Goal: Communication & Community: Answer question/provide support

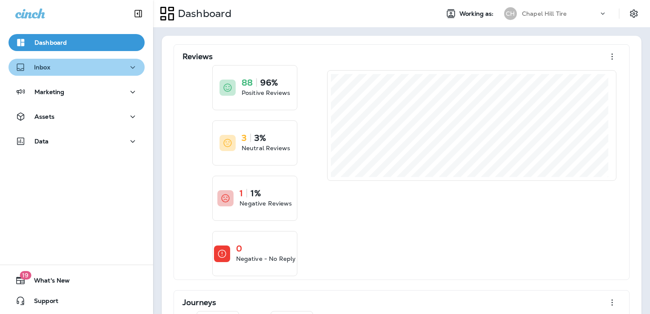
click at [97, 68] on div "Inbox" at bounding box center [76, 67] width 122 height 11
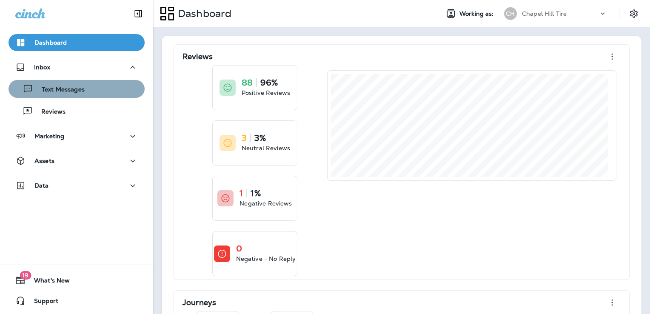
click at [84, 91] on div "Text Messages" at bounding box center [76, 88] width 129 height 13
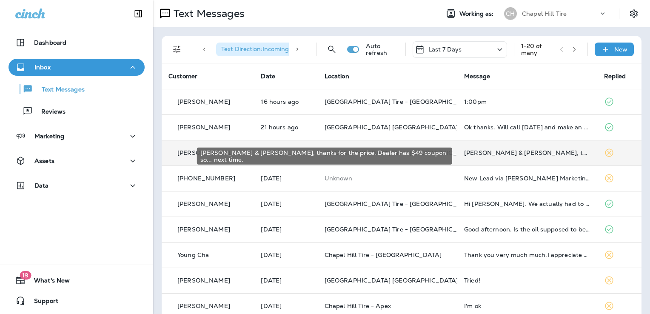
click at [543, 154] on div "[PERSON_NAME] & [PERSON_NAME], thanks for the price. Dealer has $49 coupon so..…" at bounding box center [527, 152] width 126 height 7
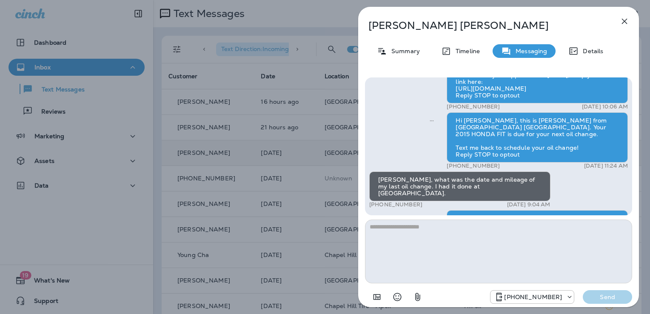
scroll to position [-128, 0]
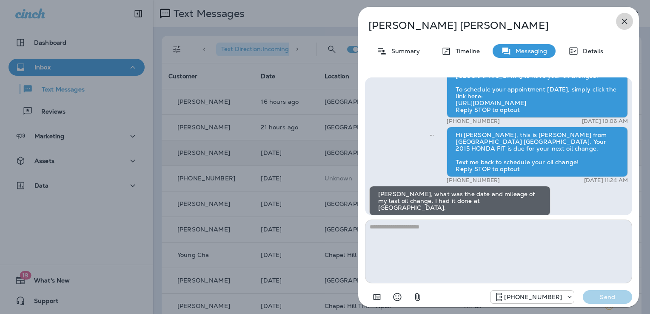
click at [620, 18] on icon "button" at bounding box center [624, 21] width 10 height 10
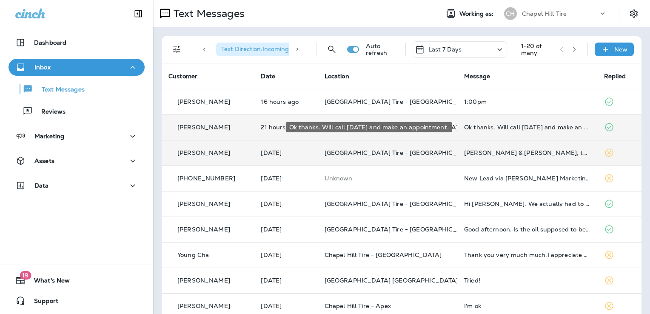
click at [535, 128] on div "Ok thanks. Will call [DATE] and make an appointment." at bounding box center [527, 127] width 126 height 7
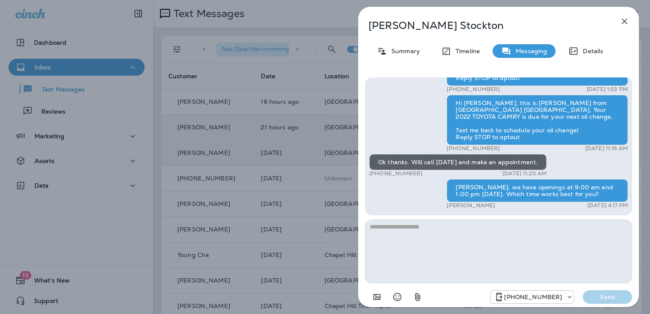
click at [628, 24] on icon "button" at bounding box center [624, 21] width 10 height 10
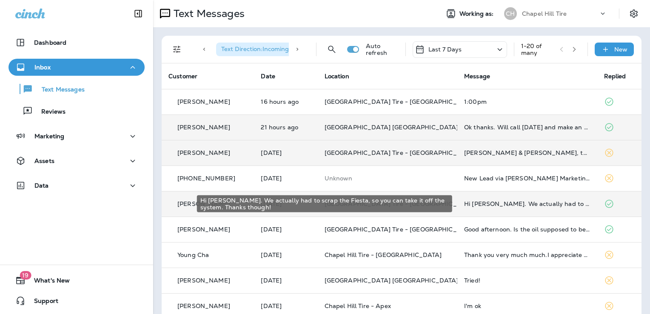
click at [541, 204] on div "Hi [PERSON_NAME]. We actually had to scrap the Fiesta, so you can take it off t…" at bounding box center [527, 203] width 126 height 7
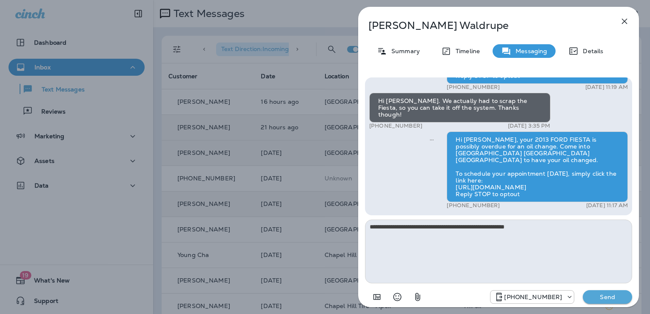
type textarea "**********"
click at [606, 298] on p "Send" at bounding box center [607, 297] width 36 height 8
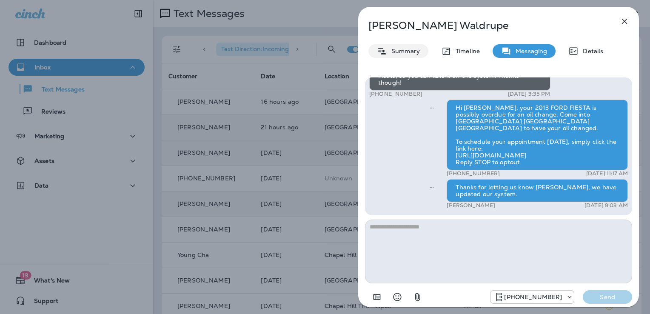
drag, startPoint x: 397, startPoint y: 50, endPoint x: 397, endPoint y: 54, distance: 4.3
click at [397, 51] on p "Summary" at bounding box center [403, 51] width 33 height 7
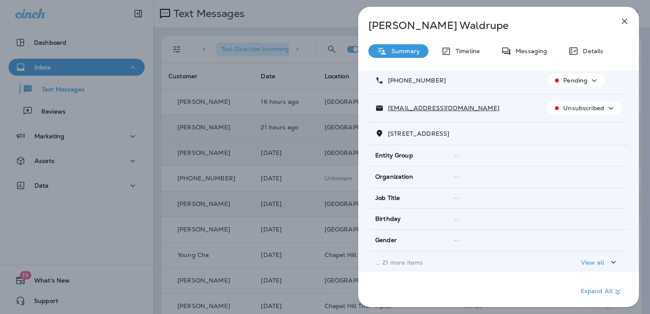
scroll to position [167, 0]
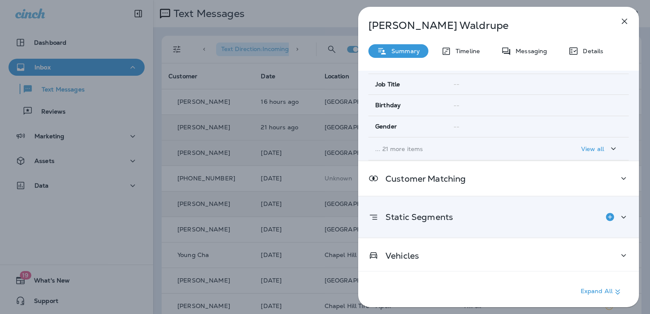
click at [621, 213] on icon at bounding box center [623, 217] width 10 height 11
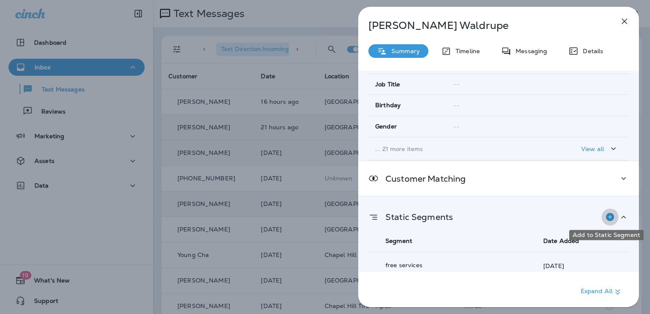
click at [605, 212] on icon "Add to Static Segment" at bounding box center [610, 217] width 10 height 10
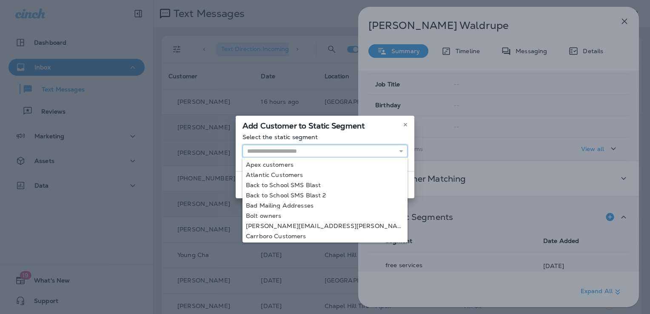
click at [287, 154] on input "text" at bounding box center [324, 151] width 165 height 13
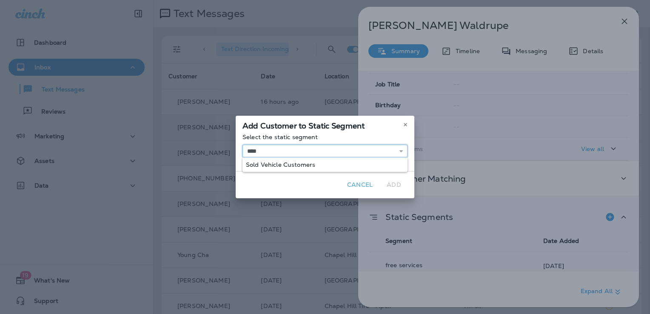
type input "**********"
click at [288, 163] on div "**********" at bounding box center [325, 152] width 179 height 37
click at [391, 184] on button "Add" at bounding box center [393, 184] width 27 height 13
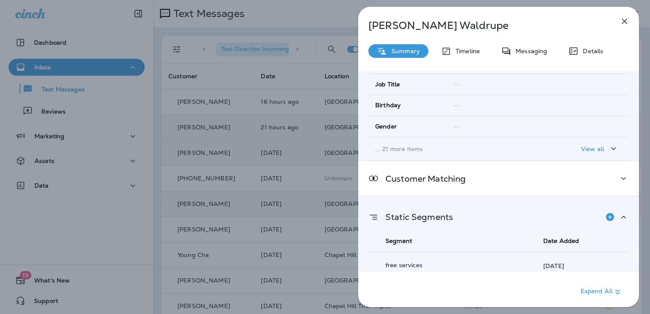
click at [620, 23] on icon "button" at bounding box center [624, 21] width 10 height 10
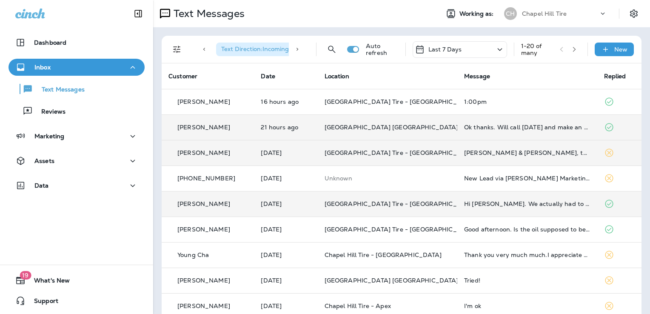
click at [518, 208] on td "Hi [PERSON_NAME]. We actually had to scrap the Fiesta, so you can take it off t…" at bounding box center [526, 204] width 139 height 26
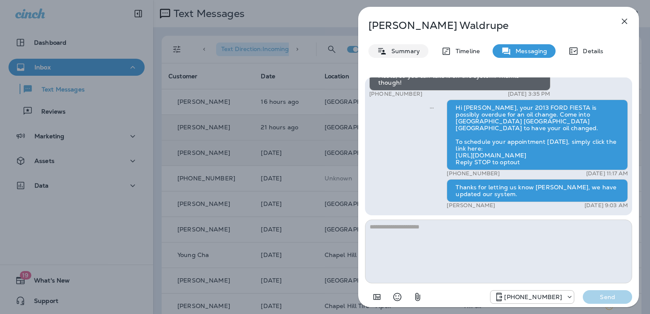
click at [391, 48] on p "Summary" at bounding box center [403, 51] width 33 height 7
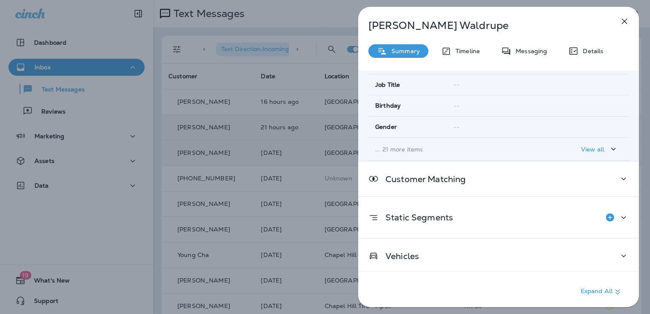
scroll to position [167, 0]
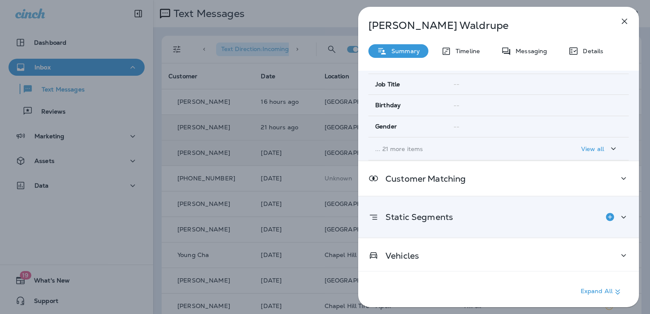
click at [619, 215] on icon at bounding box center [623, 217] width 10 height 11
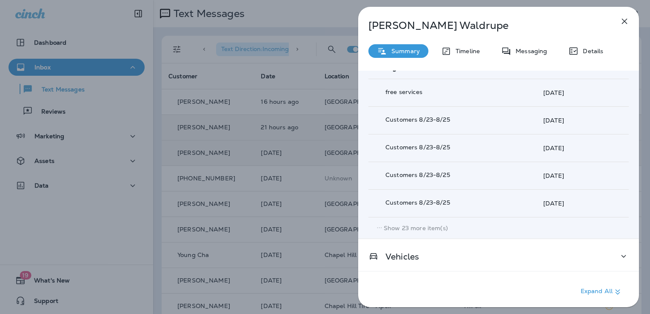
scroll to position [341, 0]
click at [424, 224] on p "Show 23 more item(s)" at bounding box center [416, 227] width 64 height 7
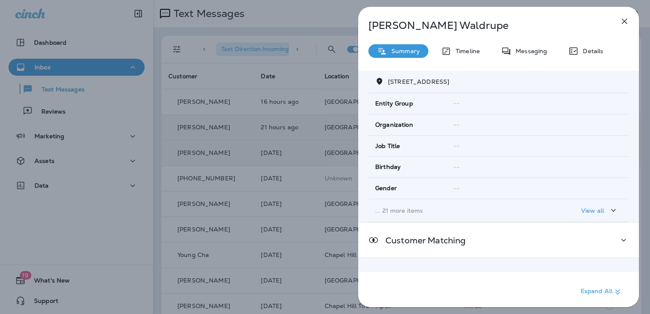
scroll to position [167, 0]
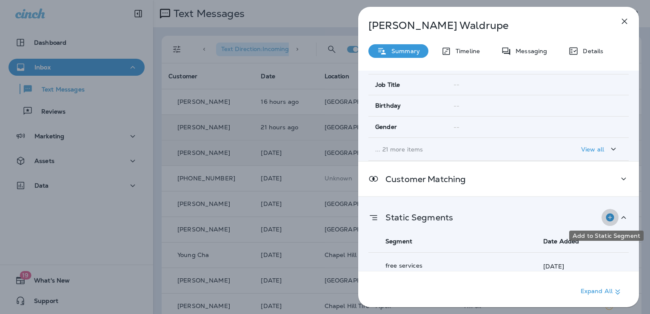
click at [605, 213] on icon "Add to Static Segment" at bounding box center [609, 217] width 8 height 8
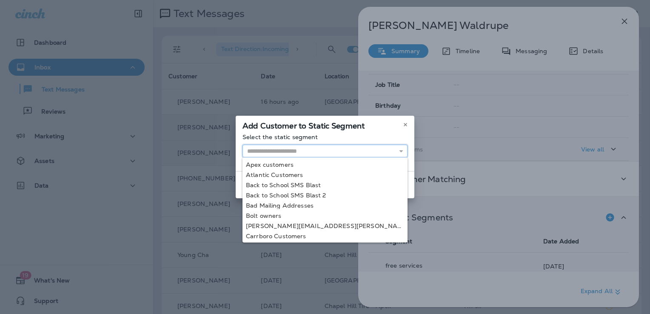
click at [277, 149] on input "text" at bounding box center [324, 151] width 165 height 13
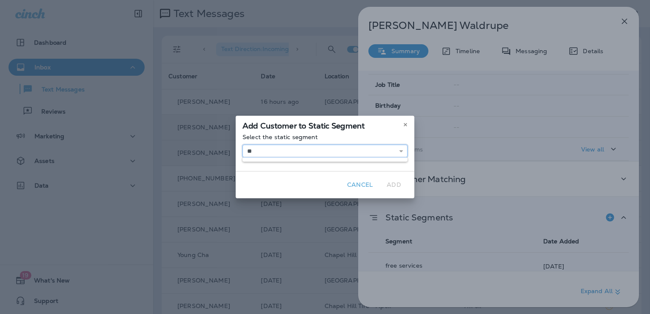
type input "*"
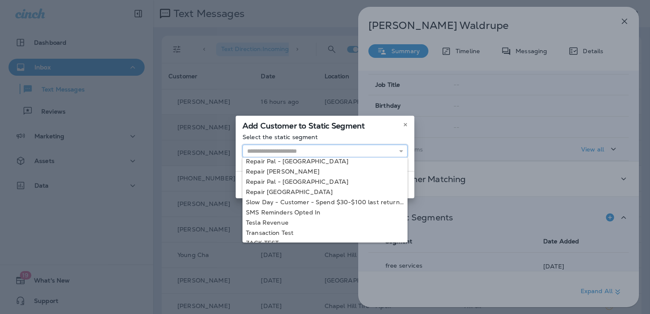
scroll to position [735, 0]
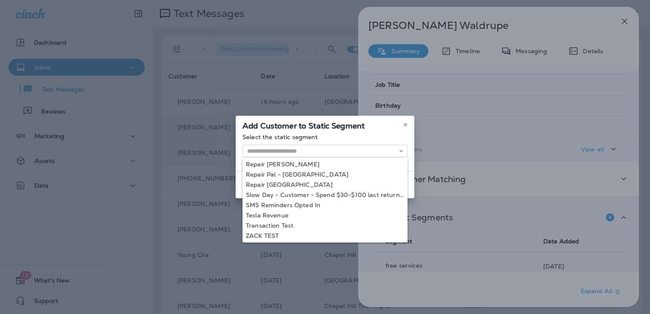
click at [462, 230] on div "Add Customer to Static Segment Select the static segment Apex customers Atlanti…" at bounding box center [325, 157] width 650 height 314
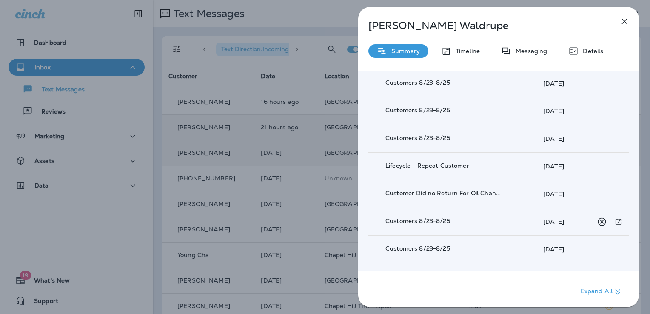
scroll to position [890, 0]
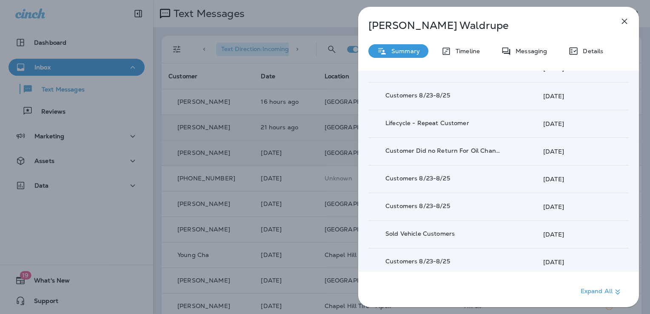
click at [624, 16] on icon "button" at bounding box center [624, 21] width 10 height 10
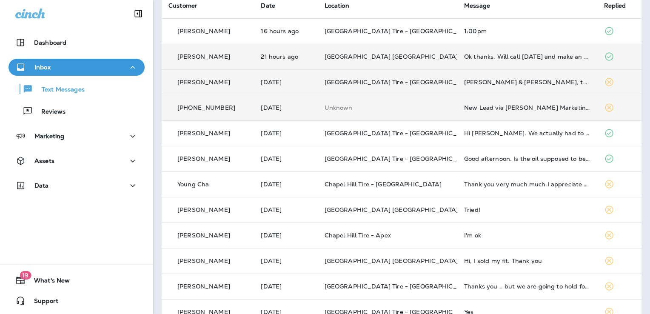
scroll to position [85, 0]
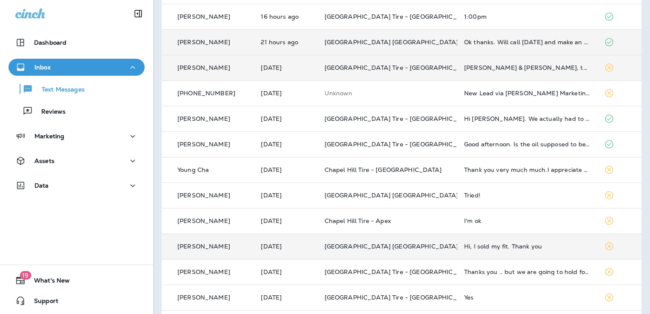
click at [489, 247] on div "Hi, I sold my fit. Thank you" at bounding box center [527, 246] width 126 height 7
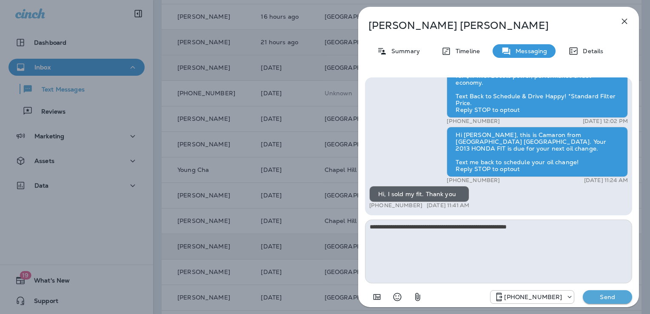
type textarea "**********"
click at [606, 296] on p "Send" at bounding box center [607, 297] width 36 height 8
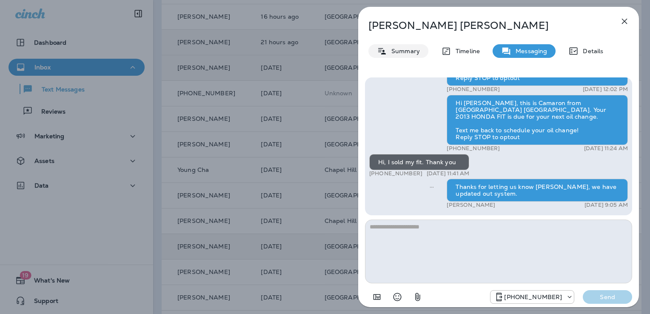
click at [403, 49] on p "Summary" at bounding box center [403, 51] width 33 height 7
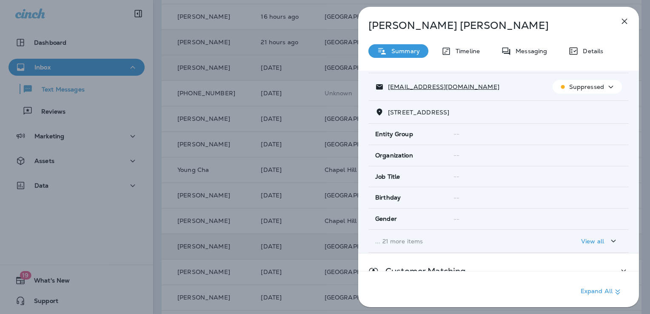
scroll to position [167, 0]
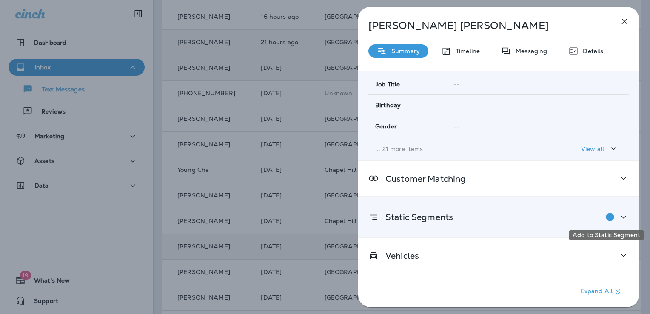
click at [605, 213] on icon "Add to Static Segment" at bounding box center [609, 217] width 8 height 8
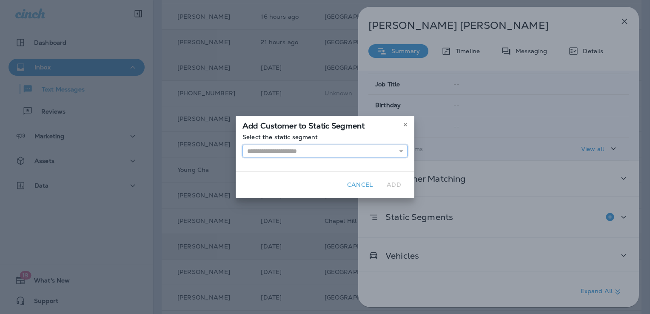
click at [304, 154] on input "text" at bounding box center [324, 151] width 165 height 13
type input "**********"
drag, startPoint x: 304, startPoint y: 162, endPoint x: 322, endPoint y: 166, distance: 19.2
click at [304, 162] on div "**********" at bounding box center [325, 152] width 179 height 37
click at [392, 182] on button "Add" at bounding box center [393, 184] width 27 height 13
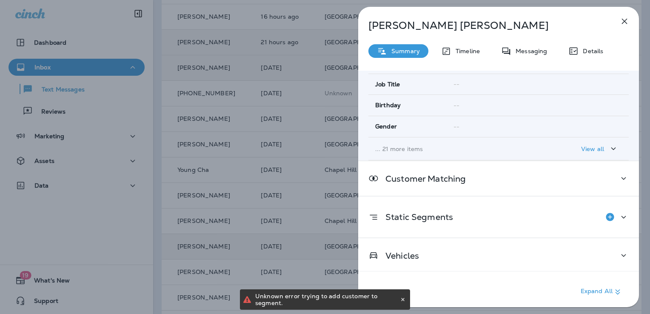
click at [623, 22] on icon "button" at bounding box center [624, 21] width 10 height 10
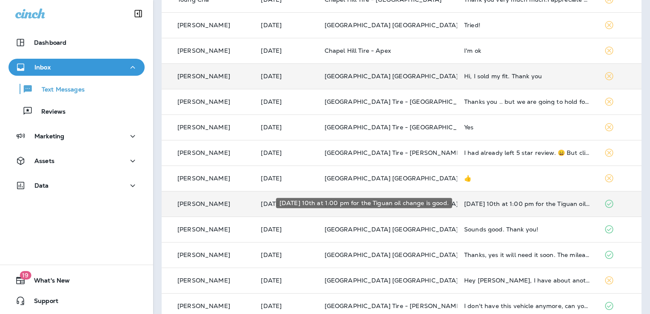
scroll to position [294, 0]
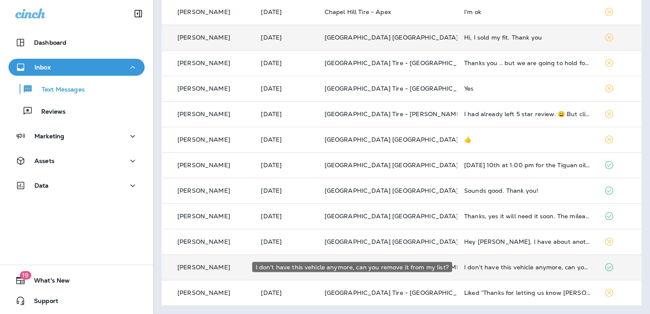
click at [506, 265] on div "I don't have this vehicle anymore, can you remove it from my list?" at bounding box center [527, 267] width 126 height 7
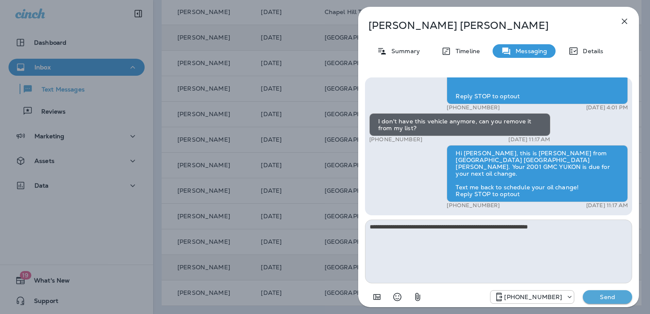
type textarea "**********"
click at [614, 293] on p "Send" at bounding box center [607, 297] width 36 height 8
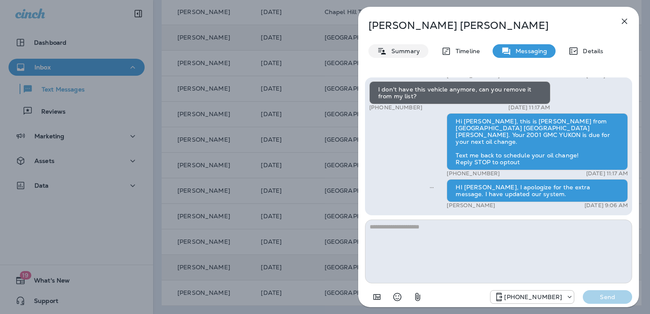
click at [397, 51] on p "Summary" at bounding box center [403, 51] width 33 height 7
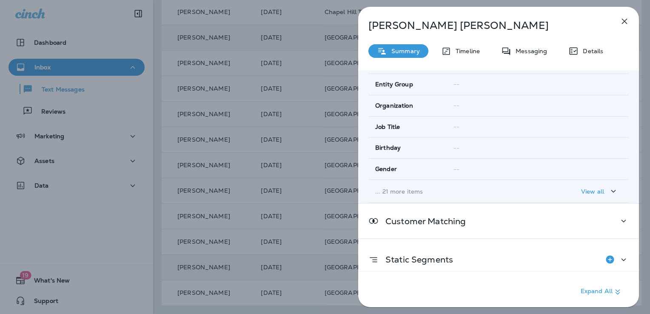
scroll to position [167, 0]
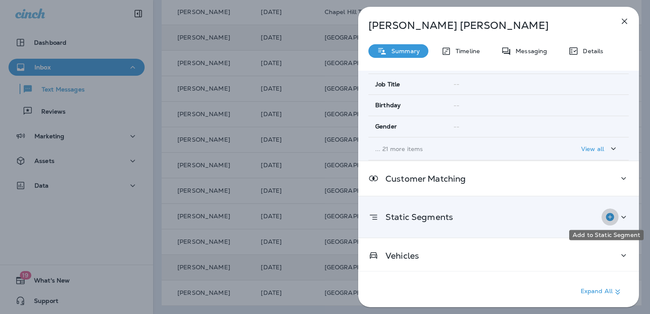
click at [605, 215] on icon "Add to Static Segment" at bounding box center [609, 217] width 8 height 8
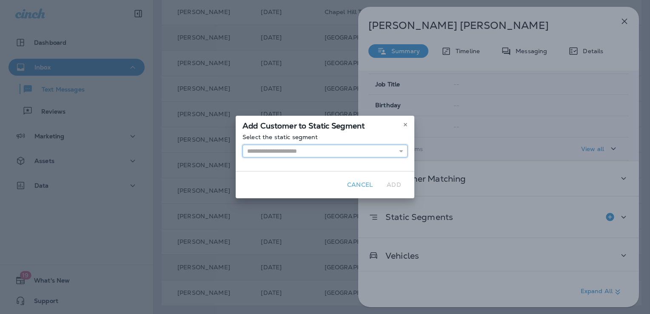
click at [306, 151] on input "text" at bounding box center [324, 151] width 165 height 13
type input "**********"
click at [297, 163] on div "**********" at bounding box center [325, 152] width 179 height 37
click at [389, 186] on button "Add" at bounding box center [393, 184] width 27 height 13
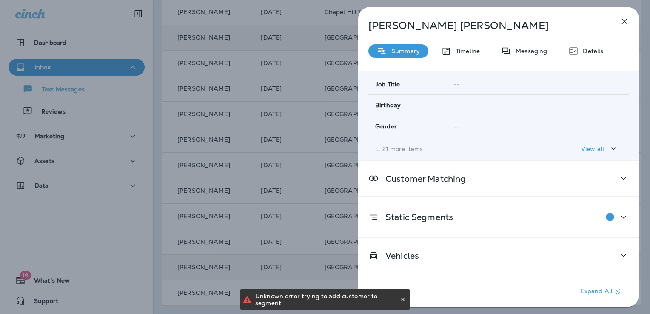
click at [621, 19] on icon "button" at bounding box center [624, 21] width 10 height 10
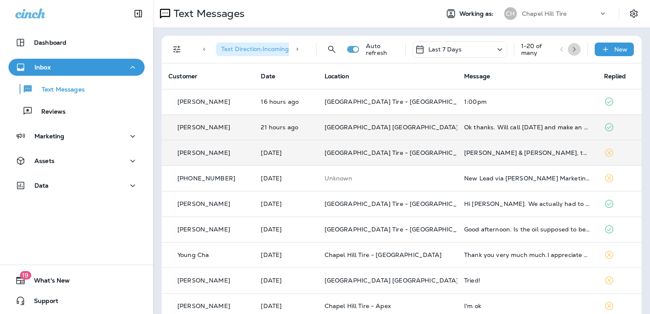
click at [571, 46] on icon "button" at bounding box center [574, 49] width 6 height 6
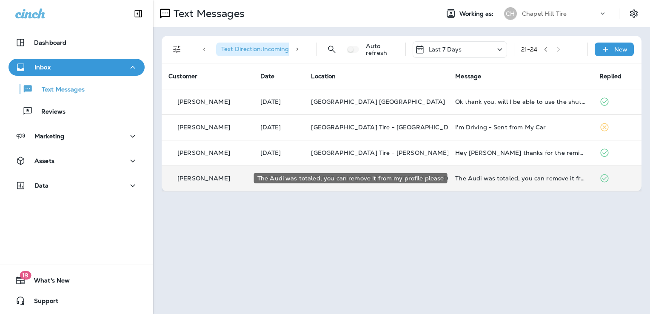
click at [522, 175] on div "The Audi was totaled, you can remove it from my profile please" at bounding box center [520, 178] width 131 height 7
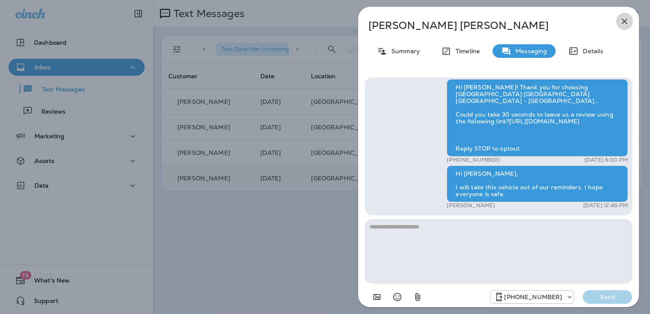
click at [624, 20] on icon "button" at bounding box center [624, 21] width 10 height 10
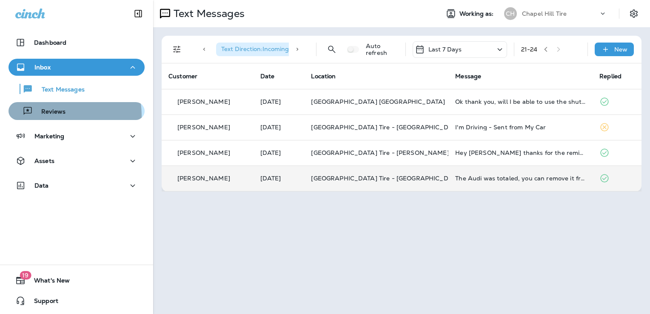
click at [43, 116] on div "Reviews" at bounding box center [39, 111] width 54 height 13
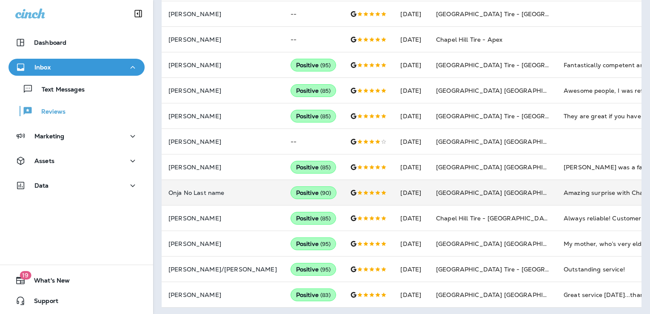
scroll to position [451, 0]
